Goal: Obtain resource: Download file/media

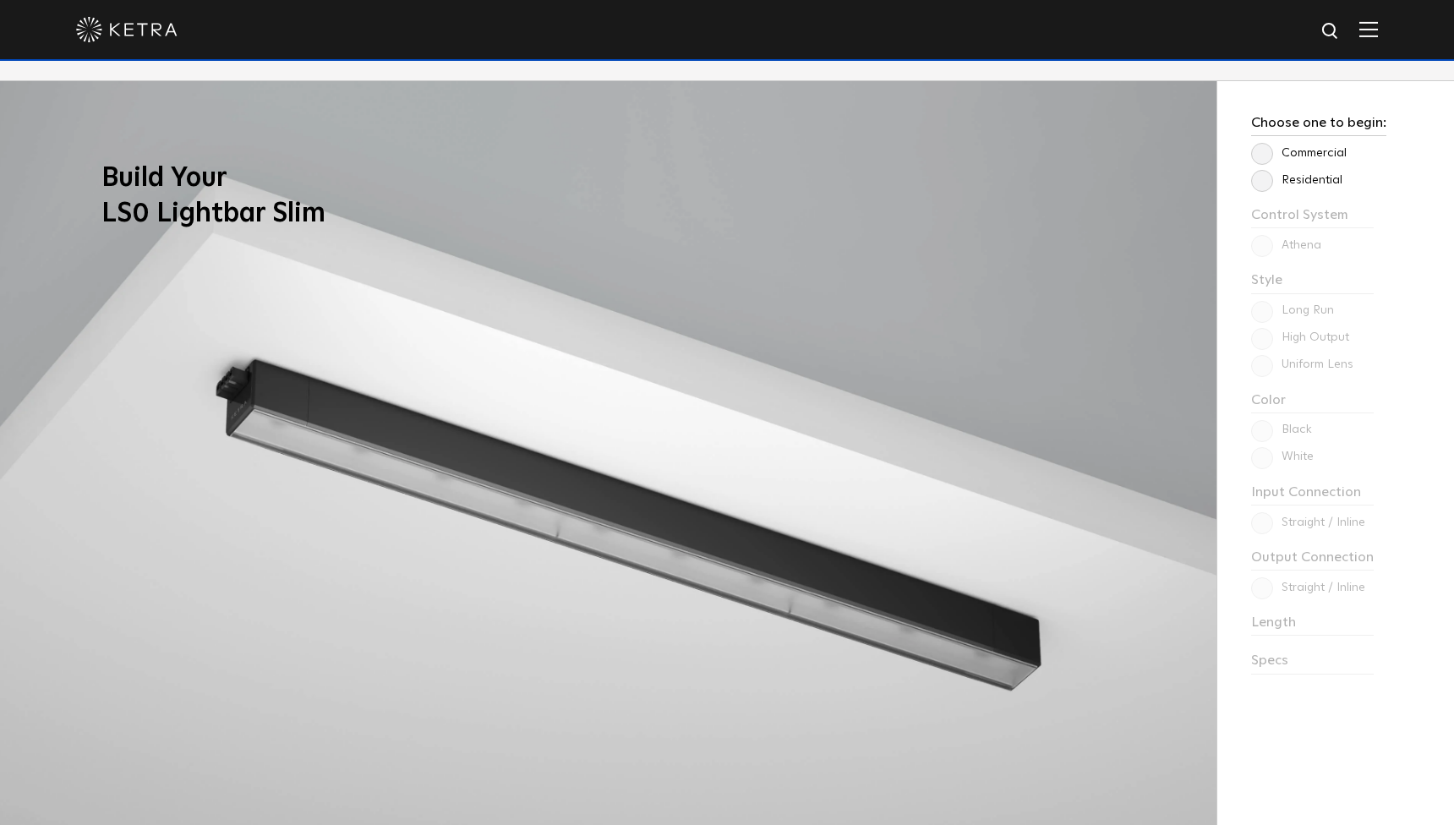
scroll to position [1525, 0]
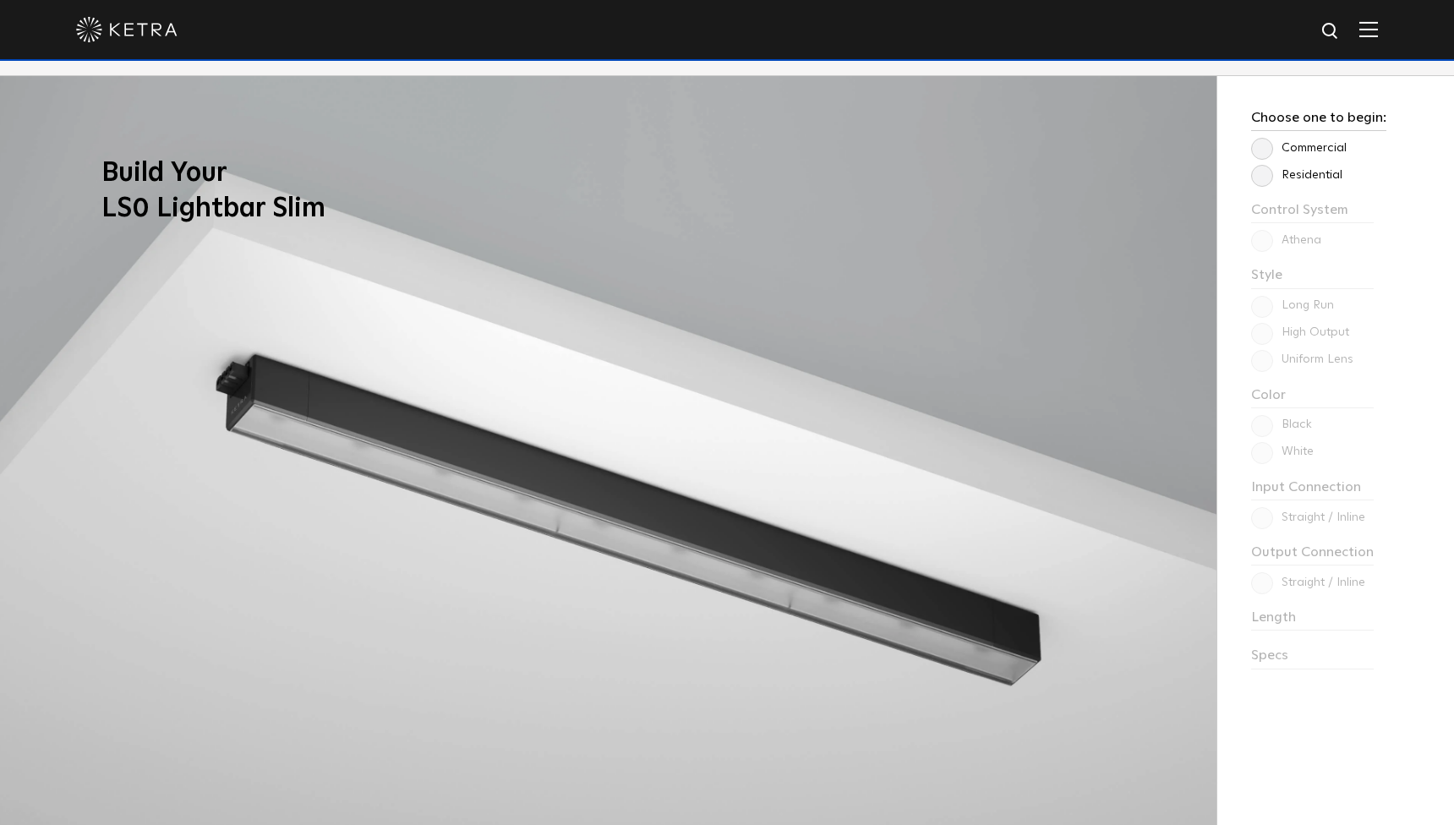
click at [1261, 172] on label "Residential" at bounding box center [1296, 175] width 91 height 14
click at [0, 0] on input "Residential" at bounding box center [0, 0] width 0 height 0
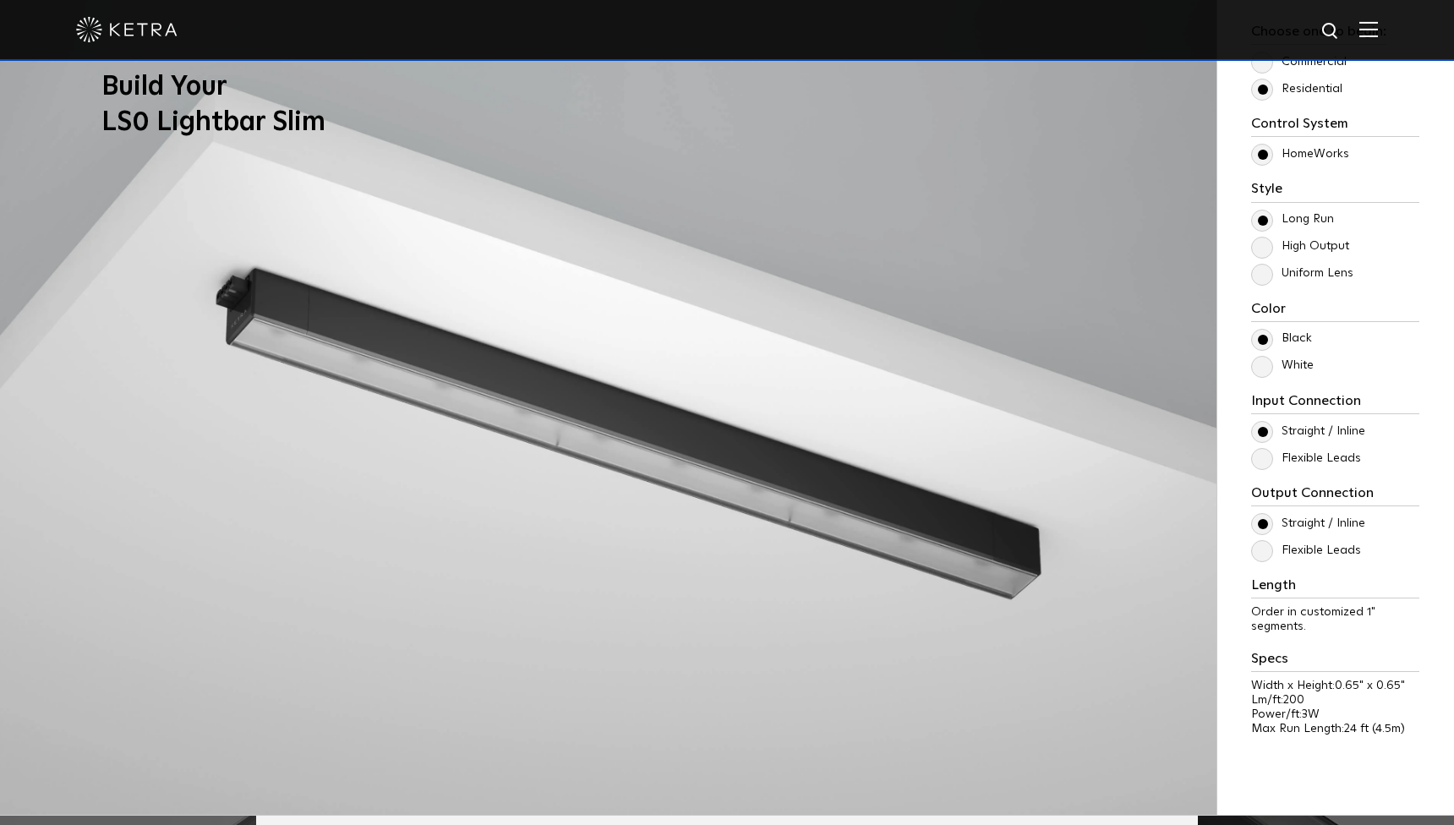
scroll to position [1611, 0]
click at [1259, 249] on label "High Output" at bounding box center [1300, 246] width 98 height 14
click at [0, 0] on input "High Output" at bounding box center [0, 0] width 0 height 0
click at [1263, 281] on label "Uniform Lens" at bounding box center [1302, 273] width 102 height 14
click at [0, 0] on input "Uniform Lens" at bounding box center [0, 0] width 0 height 0
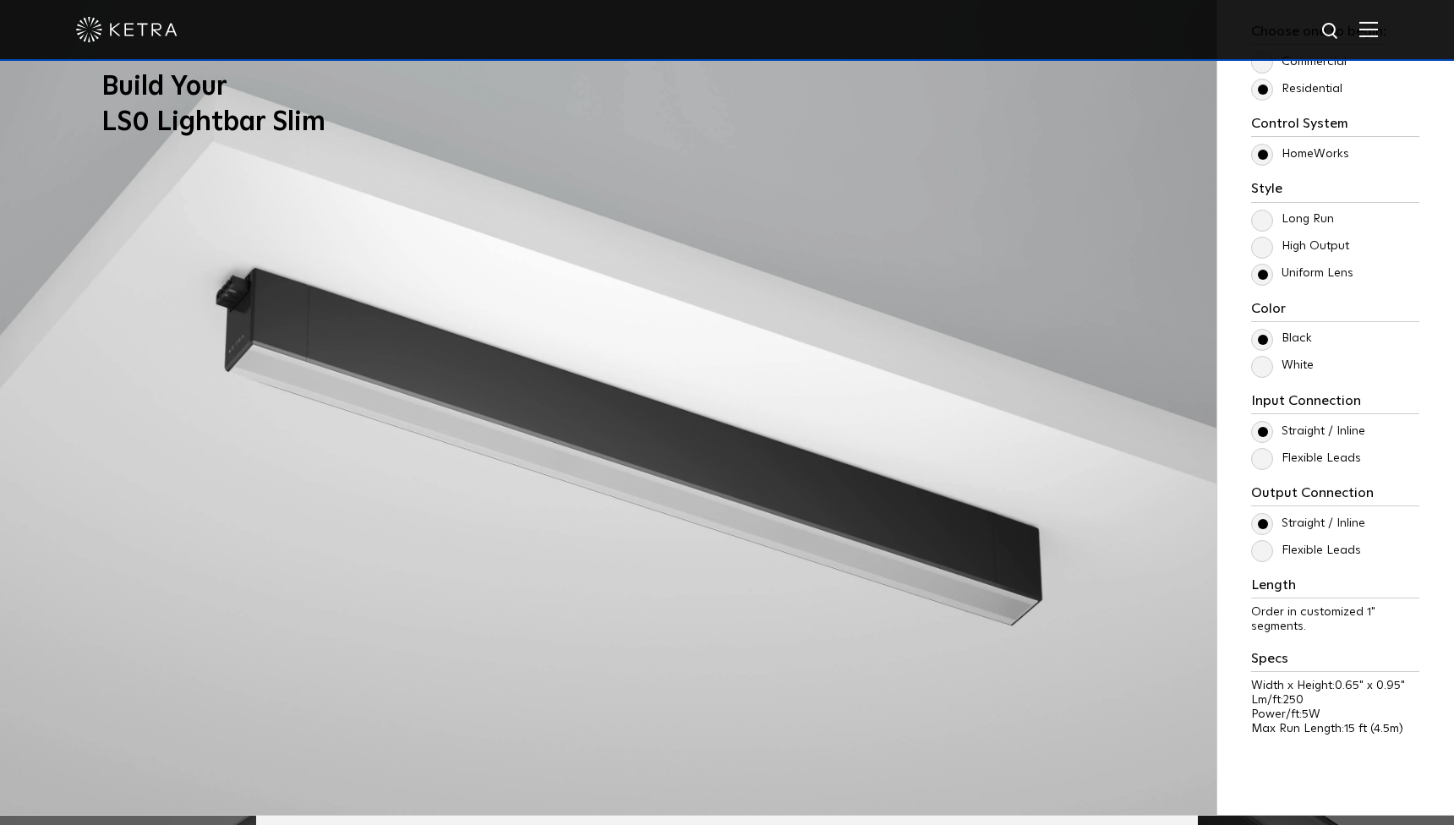
click at [1263, 454] on label "Flexible Leads" at bounding box center [1306, 458] width 110 height 14
click at [0, 0] on input "Flexible Leads" at bounding box center [0, 0] width 0 height 0
click at [1262, 427] on label "Straight / Inline" at bounding box center [1308, 431] width 114 height 14
click at [0, 0] on input "Straight / Inline" at bounding box center [0, 0] width 0 height 0
click at [1263, 216] on label "Long Run" at bounding box center [1292, 219] width 83 height 14
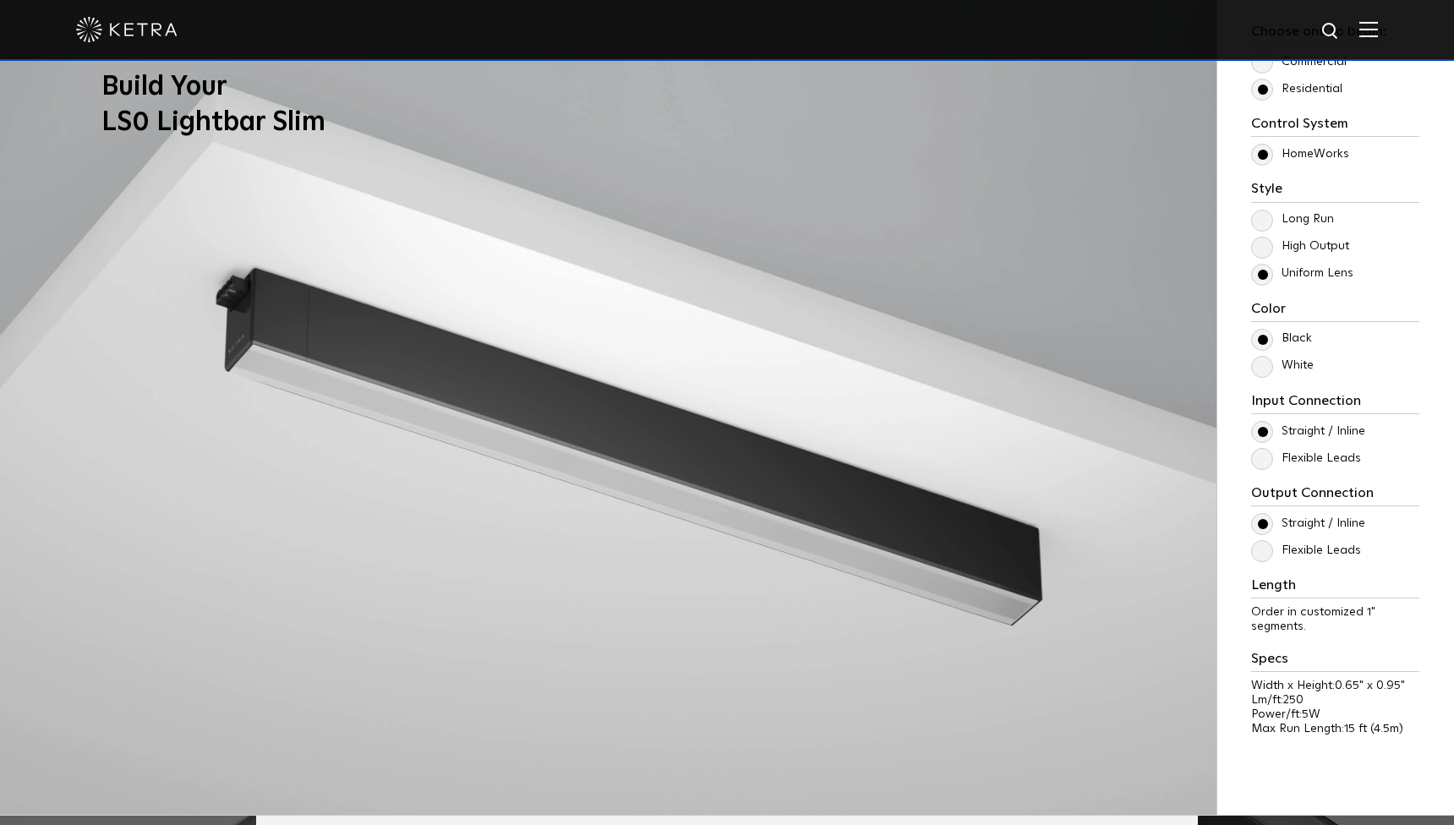
click at [0, 0] on input "Long Run" at bounding box center [0, 0] width 0 height 0
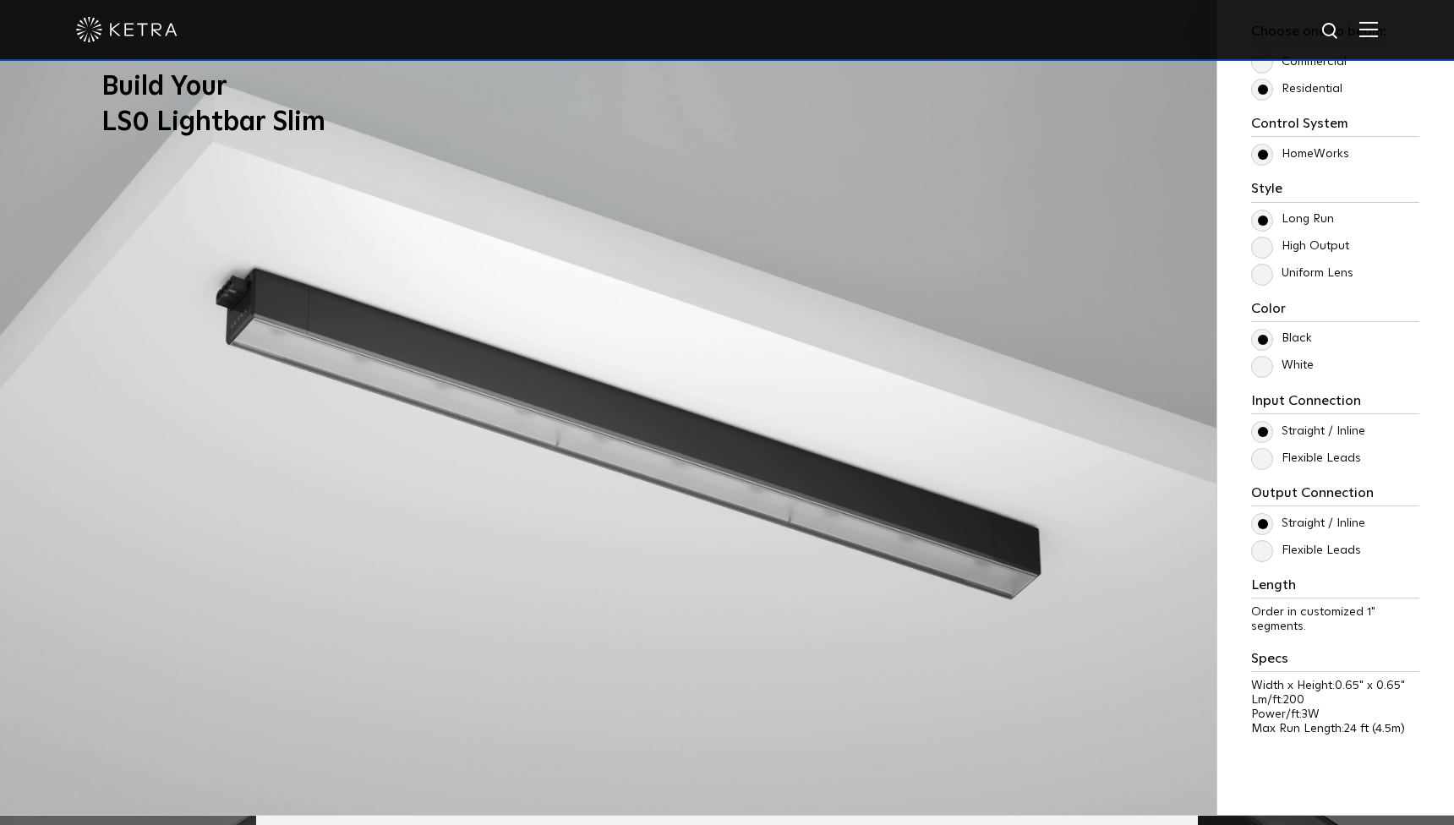
click at [1263, 219] on label "Long Run" at bounding box center [1292, 219] width 83 height 14
click at [0, 0] on input "Long Run" at bounding box center [0, 0] width 0 height 0
click at [1263, 244] on label "High Output" at bounding box center [1300, 246] width 98 height 14
click at [0, 0] on input "High Output" at bounding box center [0, 0] width 0 height 0
click at [1263, 266] on label "Uniform Lens" at bounding box center [1302, 273] width 102 height 14
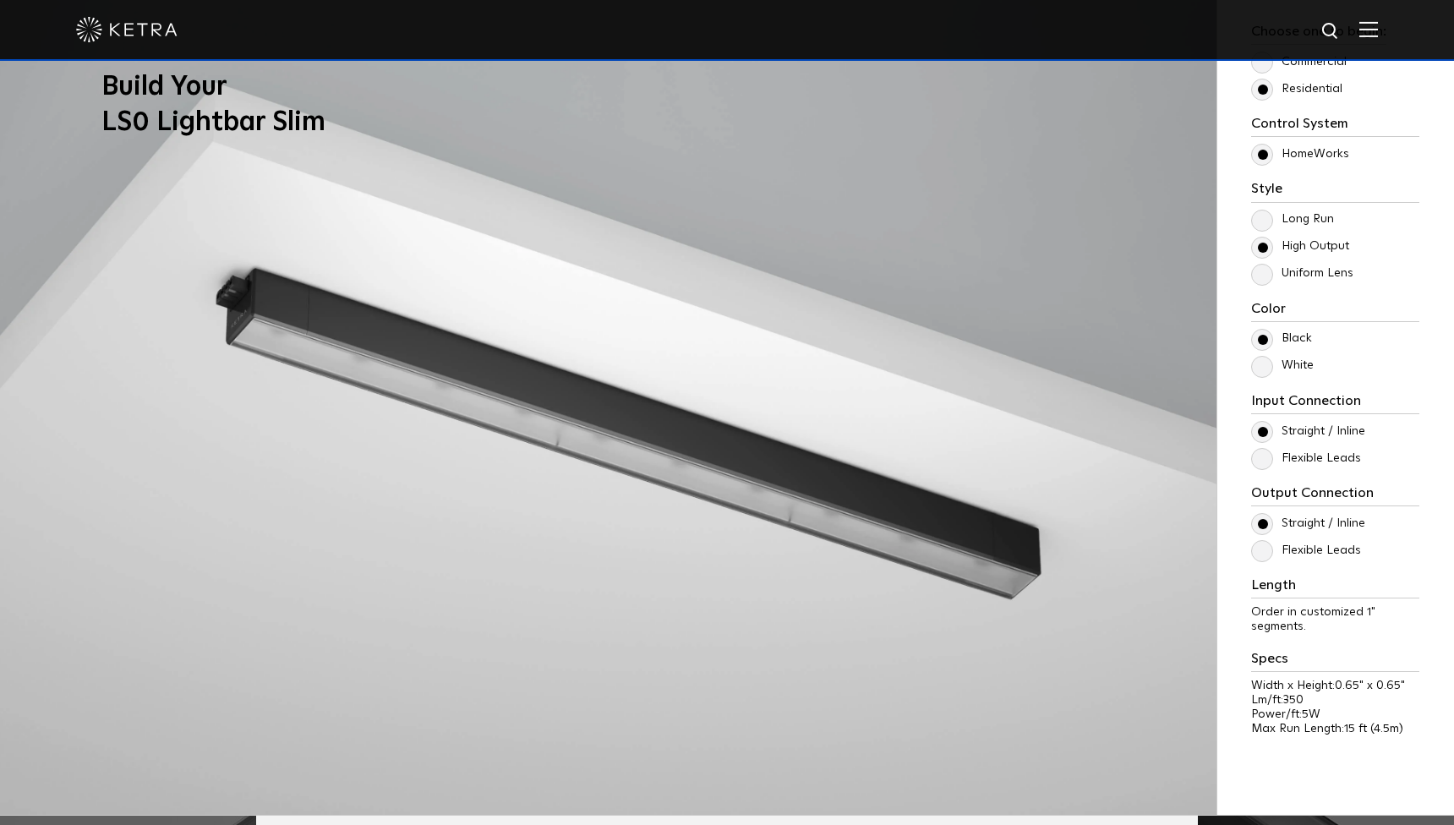
click at [0, 0] on input "Uniform Lens" at bounding box center [0, 0] width 0 height 0
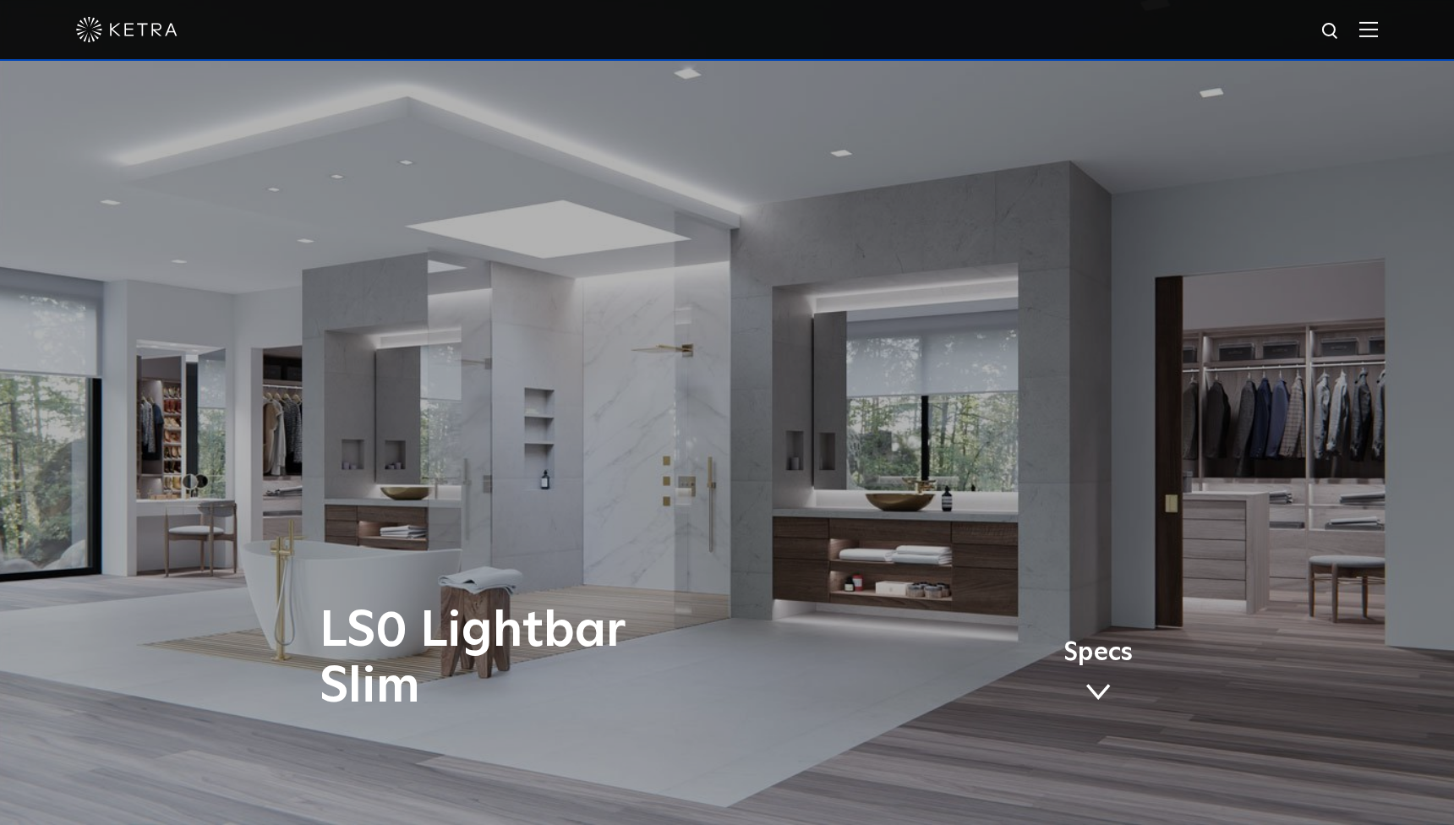
scroll to position [0, 0]
click at [1093, 677] on link "Specs" at bounding box center [1098, 674] width 69 height 66
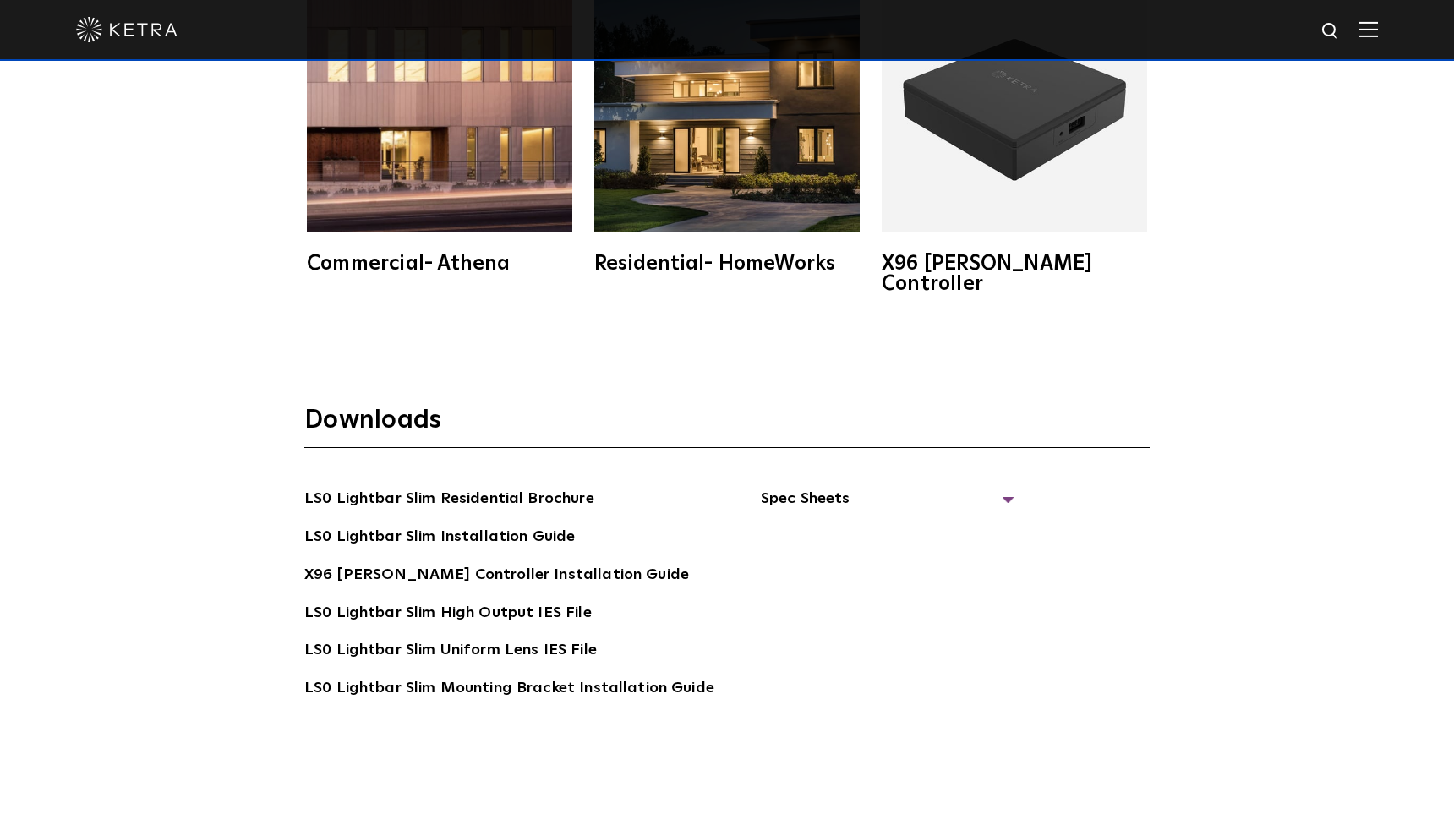
scroll to position [3321, 0]
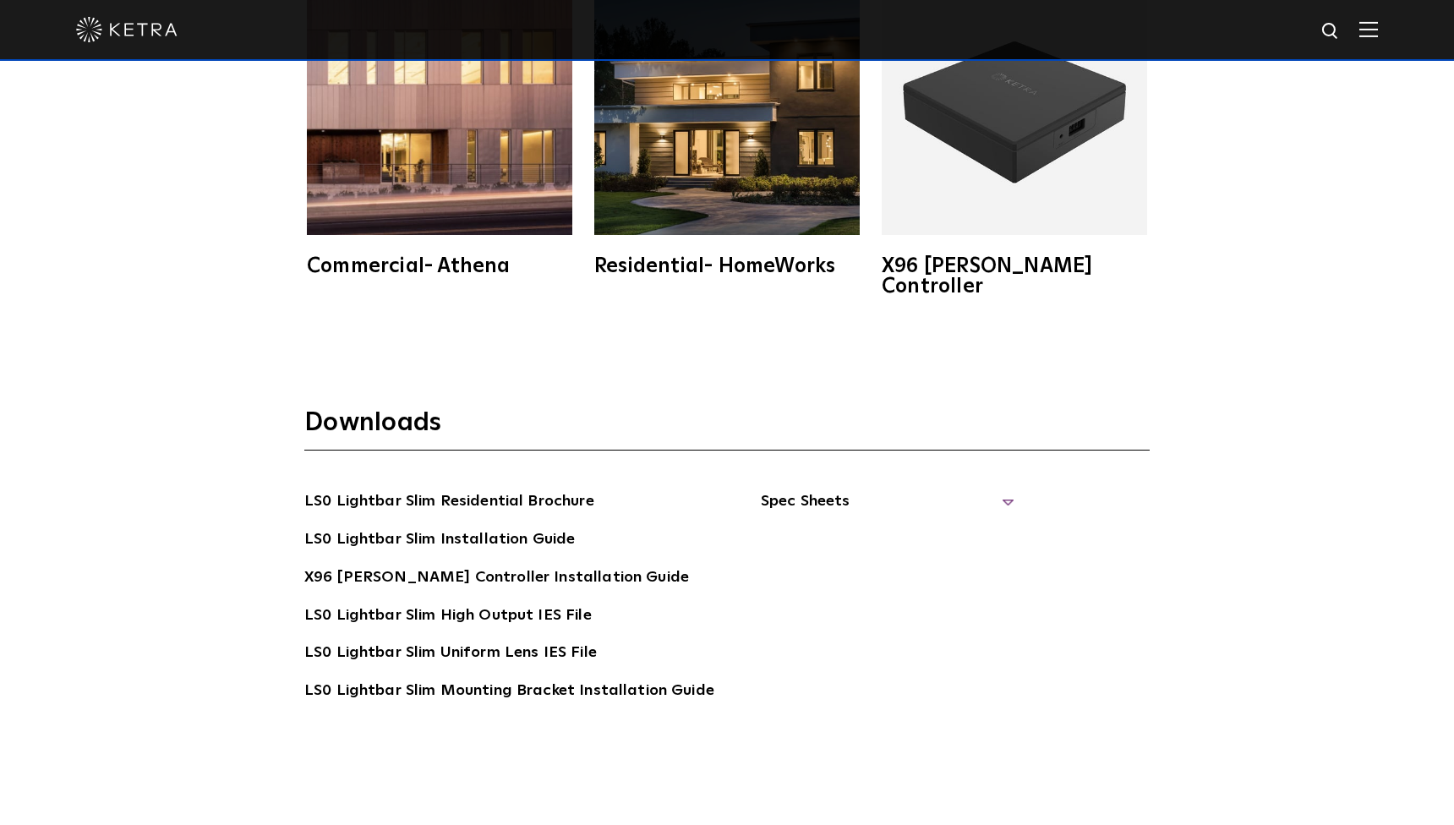
click at [795, 490] on span "Spec Sheets" at bounding box center [888, 508] width 254 height 37
click at [810, 527] on link "LS0 Lightbar Slim Spec Sheet" at bounding box center [890, 540] width 217 height 27
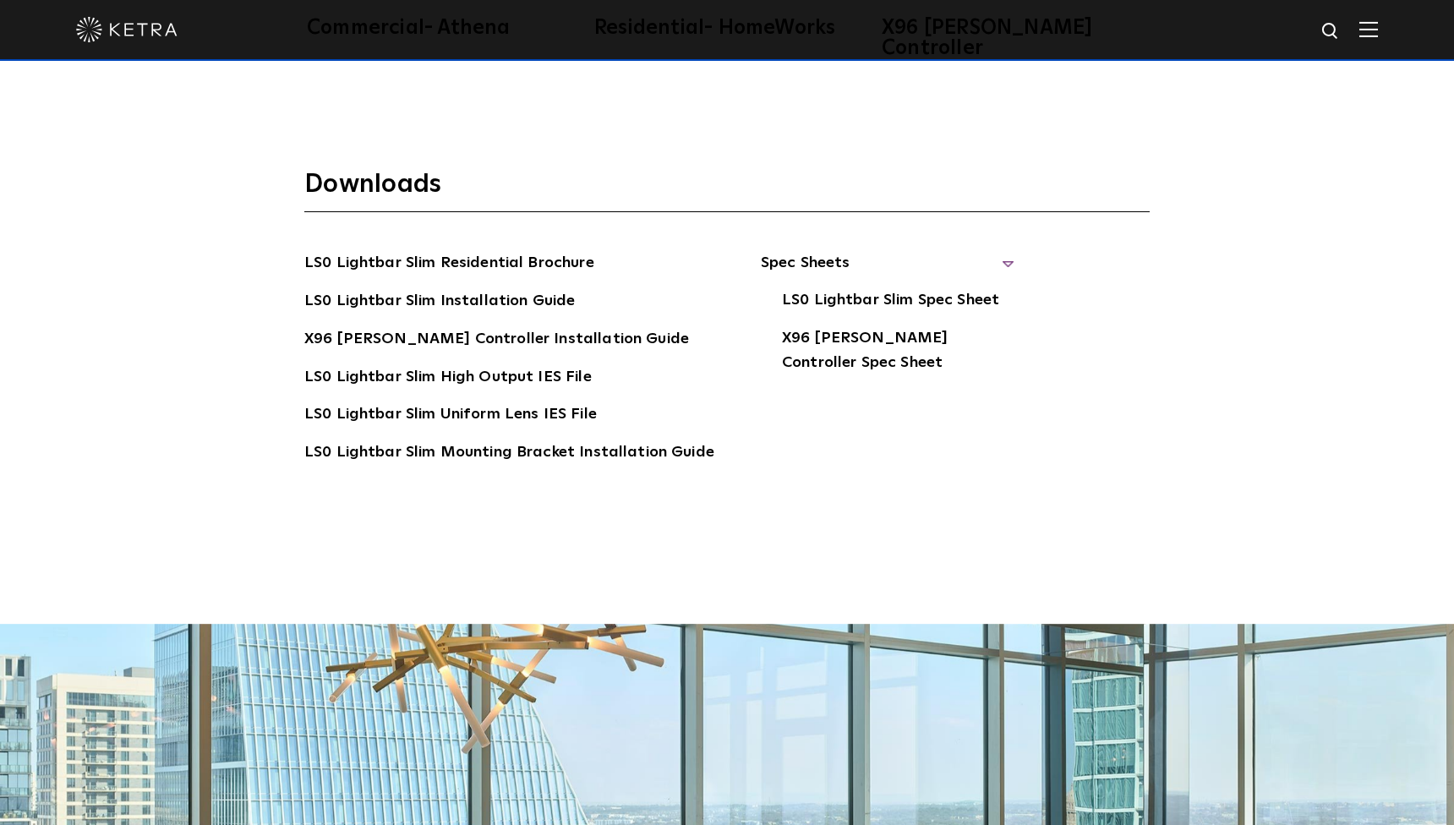
scroll to position [3565, 0]
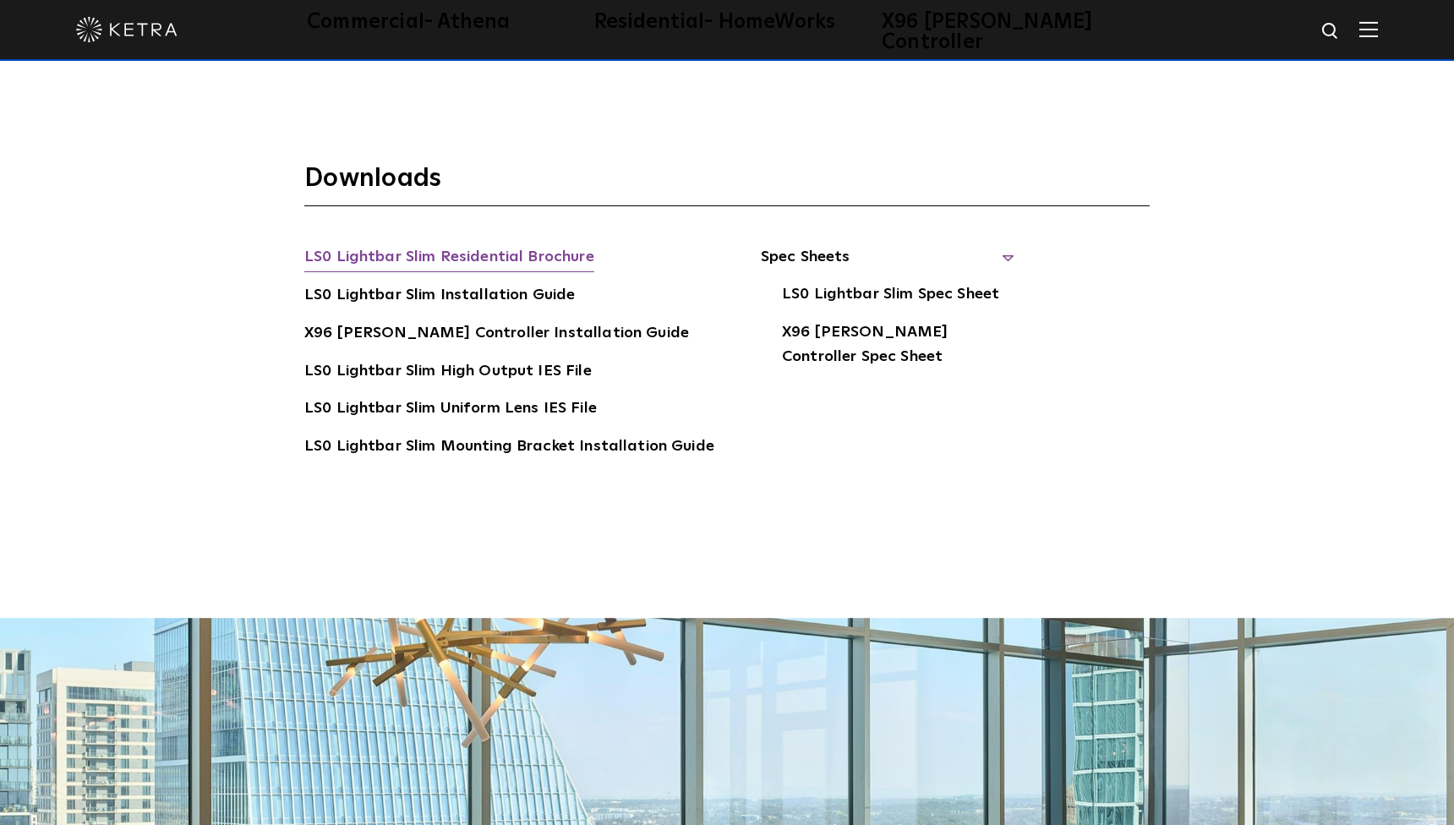
click at [475, 245] on link "LS0 Lightbar Slim Residential Brochure" at bounding box center [449, 258] width 290 height 27
